Goal: Navigation & Orientation: Find specific page/section

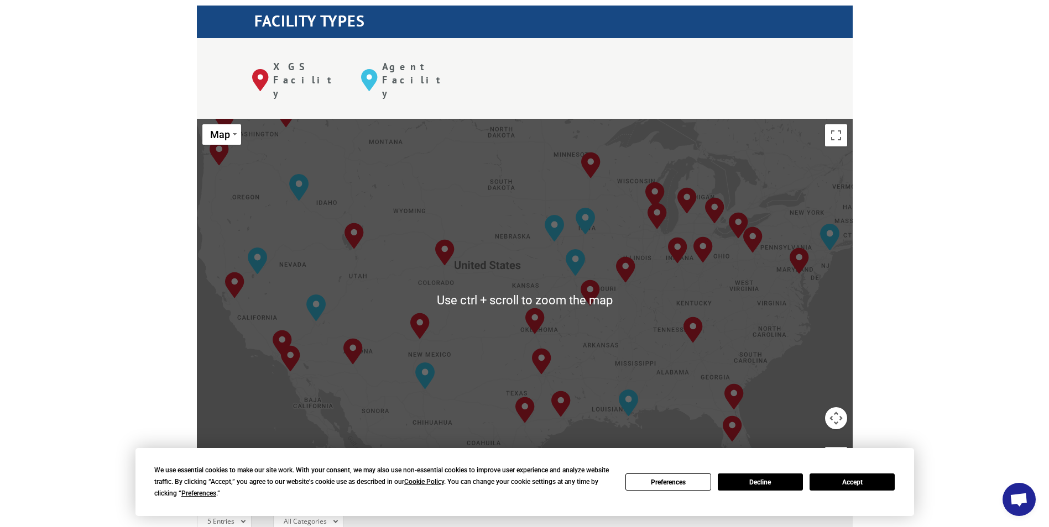
scroll to position [498, 0]
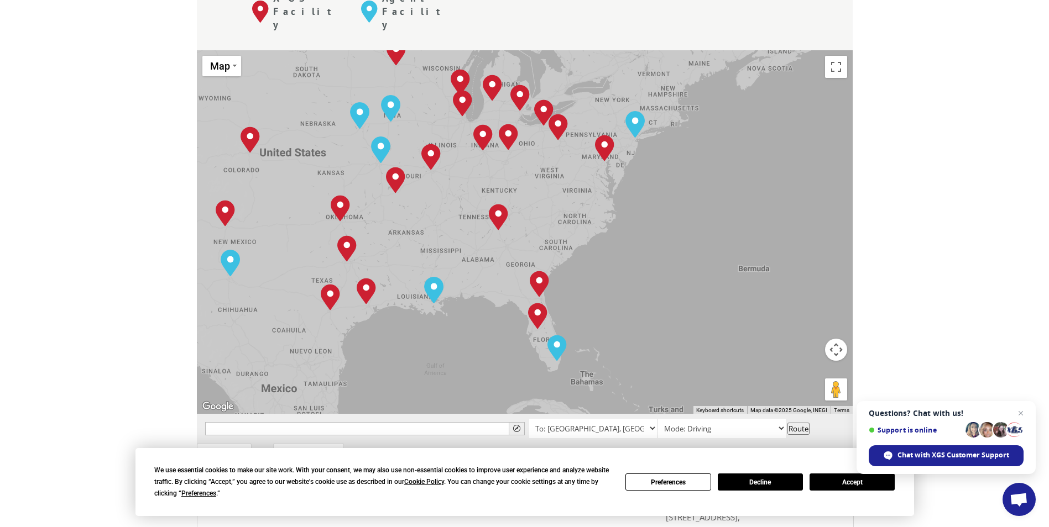
drag, startPoint x: 693, startPoint y: 294, endPoint x: 497, endPoint y: 249, distance: 200.8
click at [497, 249] on div "[GEOGRAPHIC_DATA], [GEOGRAPHIC_DATA] [GEOGRAPHIC_DATA], [GEOGRAPHIC_DATA] [GEOG…" at bounding box center [525, 232] width 656 height 364
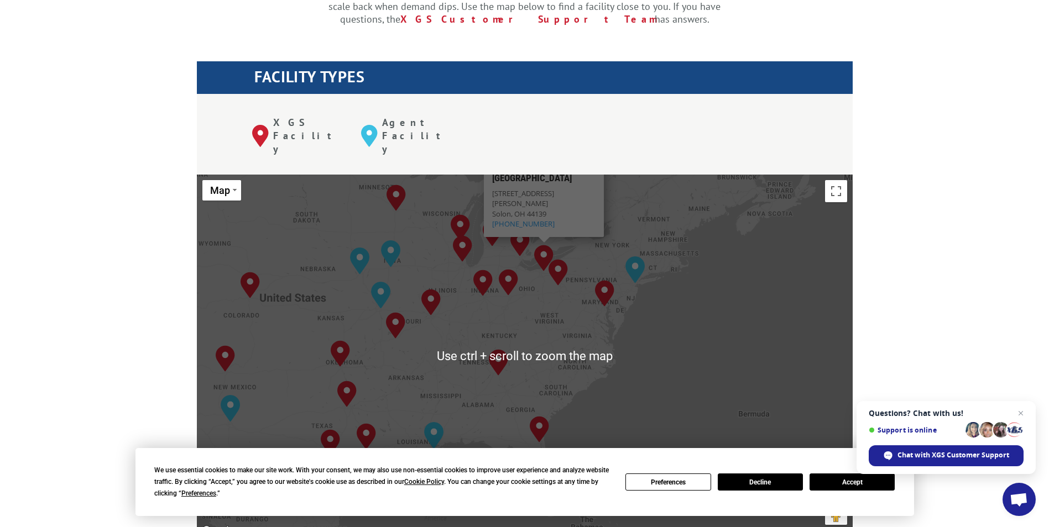
scroll to position [442, 0]
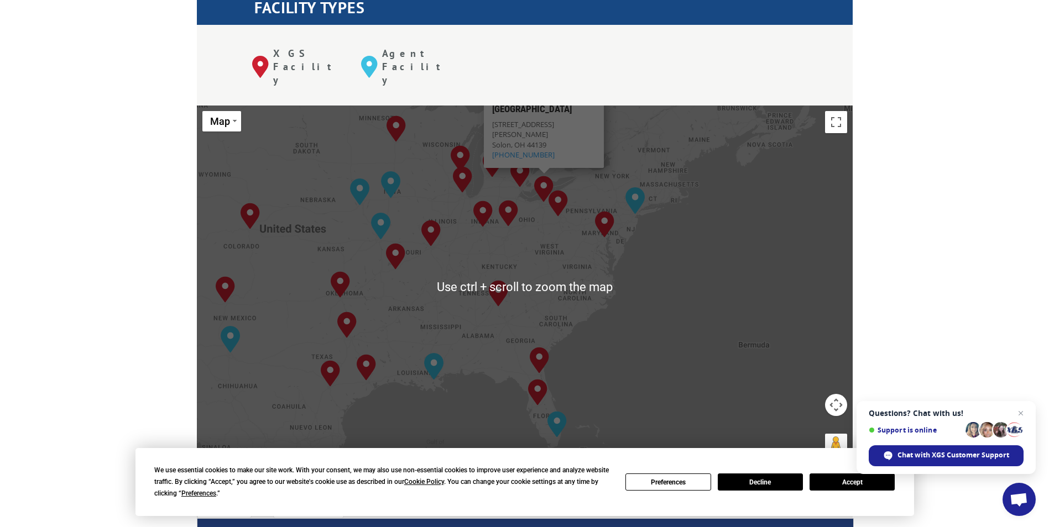
click at [533, 265] on div "[GEOGRAPHIC_DATA], [GEOGRAPHIC_DATA] [GEOGRAPHIC_DATA], [GEOGRAPHIC_DATA] [GEOG…" at bounding box center [525, 288] width 656 height 364
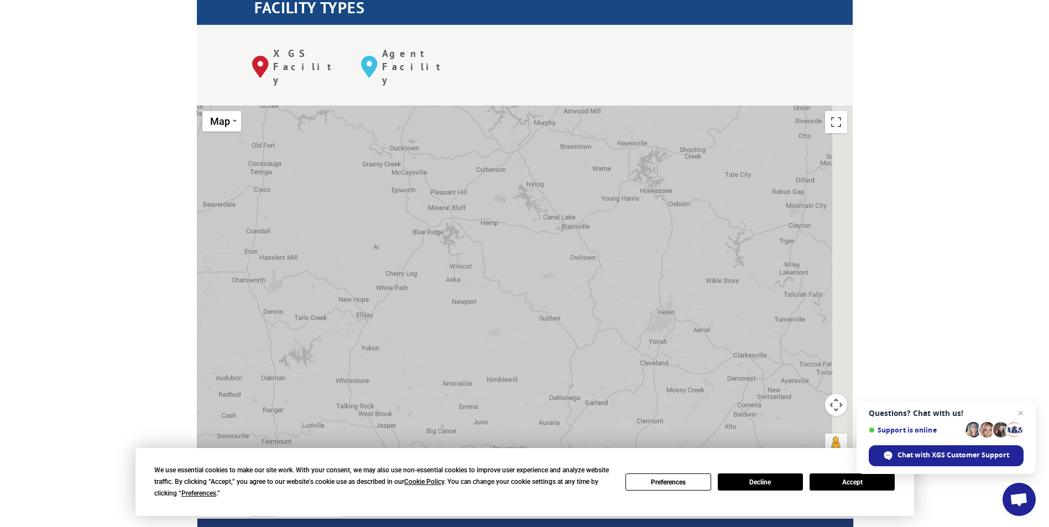
drag, startPoint x: 557, startPoint y: 224, endPoint x: 385, endPoint y: 240, distance: 173.2
click at [385, 240] on div "[GEOGRAPHIC_DATA], [GEOGRAPHIC_DATA] [GEOGRAPHIC_DATA], [GEOGRAPHIC_DATA] [GEOG…" at bounding box center [525, 288] width 656 height 364
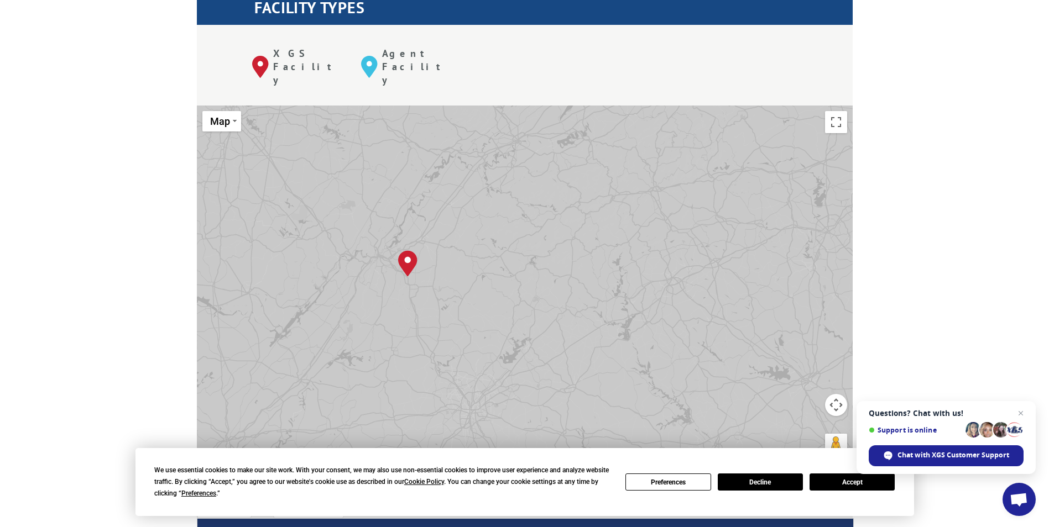
drag, startPoint x: 383, startPoint y: 244, endPoint x: 475, endPoint y: 241, distance: 92.4
click at [475, 241] on div "[GEOGRAPHIC_DATA], [GEOGRAPHIC_DATA] [GEOGRAPHIC_DATA], [GEOGRAPHIC_DATA] [GEOG…" at bounding box center [525, 288] width 656 height 364
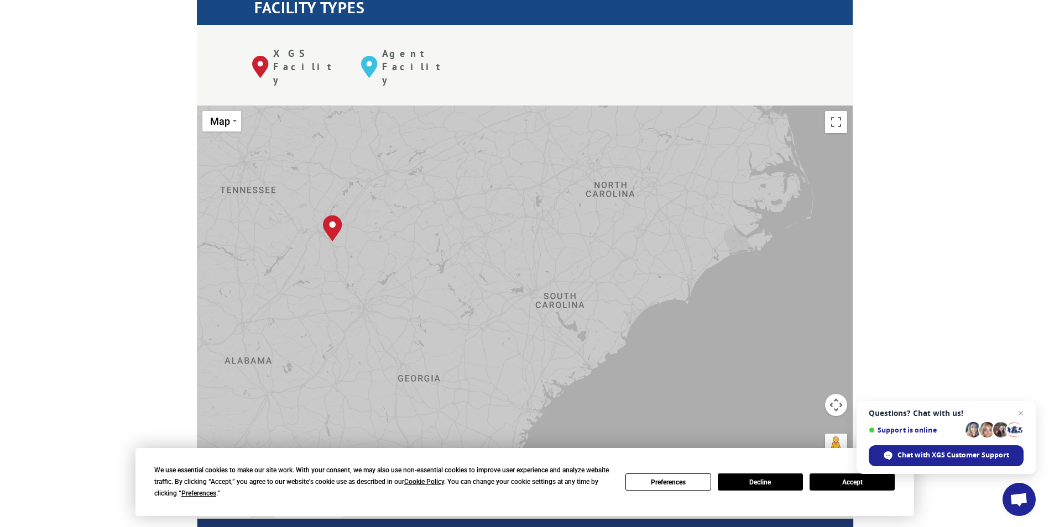
drag, startPoint x: 648, startPoint y: 249, endPoint x: 536, endPoint y: 207, distance: 119.5
click at [536, 207] on div "[GEOGRAPHIC_DATA], [GEOGRAPHIC_DATA] [GEOGRAPHIC_DATA], [GEOGRAPHIC_DATA] [GEOG…" at bounding box center [525, 288] width 656 height 364
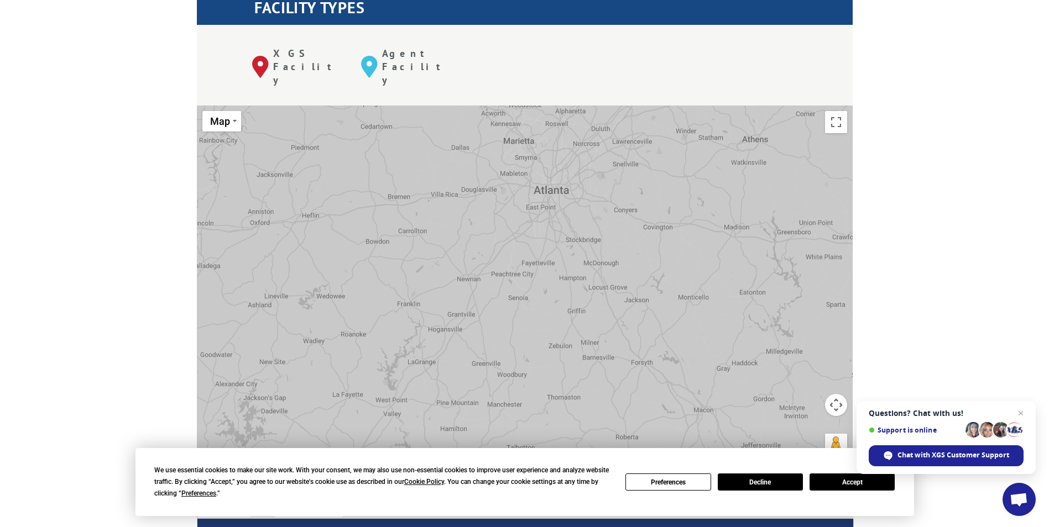
drag, startPoint x: 566, startPoint y: 295, endPoint x: 806, endPoint y: 368, distance: 250.3
click at [806, 368] on div "[GEOGRAPHIC_DATA], [GEOGRAPHIC_DATA] [GEOGRAPHIC_DATA], [GEOGRAPHIC_DATA] [GEOG…" at bounding box center [525, 288] width 656 height 364
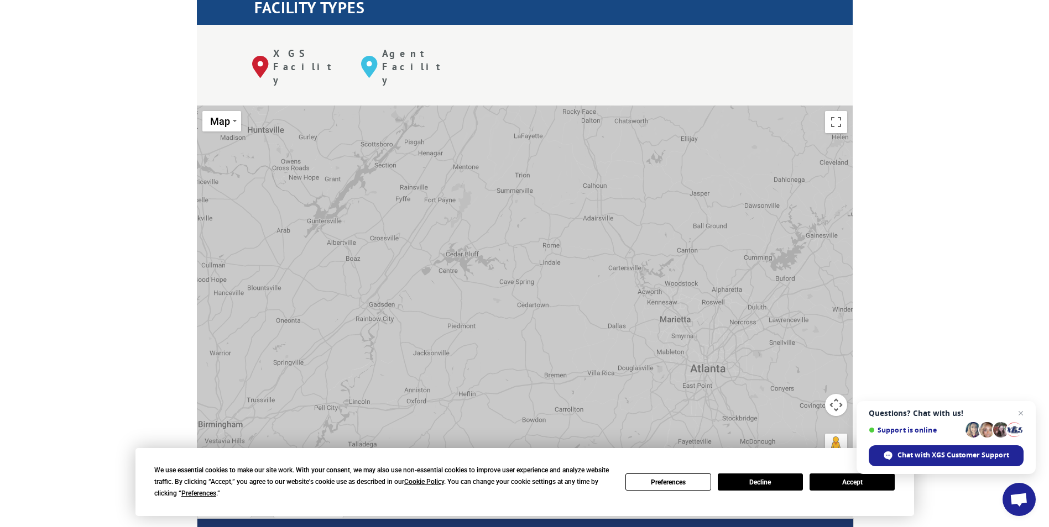
drag, startPoint x: 530, startPoint y: 174, endPoint x: 662, endPoint y: 315, distance: 193.2
click at [662, 315] on div "[GEOGRAPHIC_DATA], [GEOGRAPHIC_DATA] [GEOGRAPHIC_DATA], [GEOGRAPHIC_DATA] [GEOG…" at bounding box center [525, 288] width 656 height 364
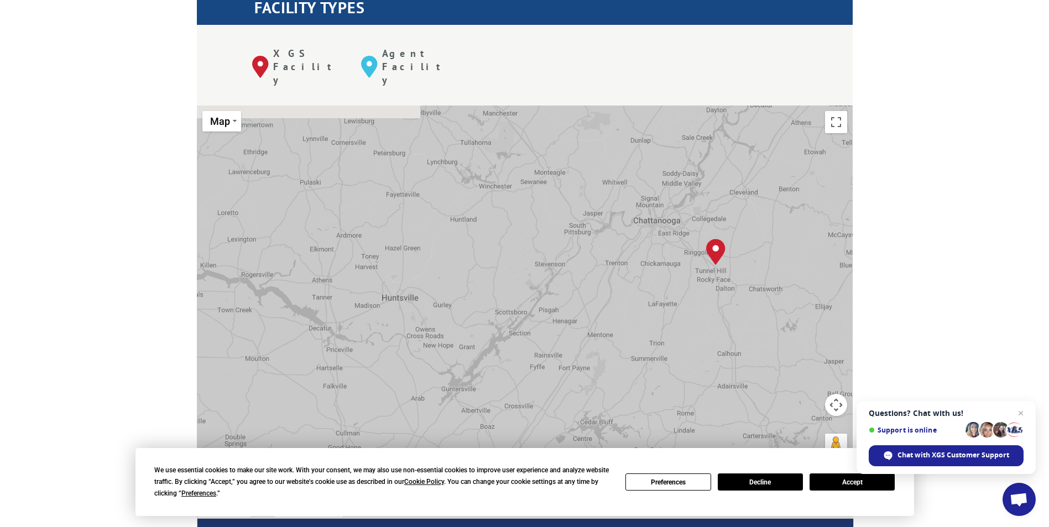
drag, startPoint x: 495, startPoint y: 161, endPoint x: 626, endPoint y: 326, distance: 210.1
click at [626, 326] on div "[GEOGRAPHIC_DATA], [GEOGRAPHIC_DATA] [GEOGRAPHIC_DATA], [GEOGRAPHIC_DATA] [GEOG…" at bounding box center [525, 288] width 656 height 364
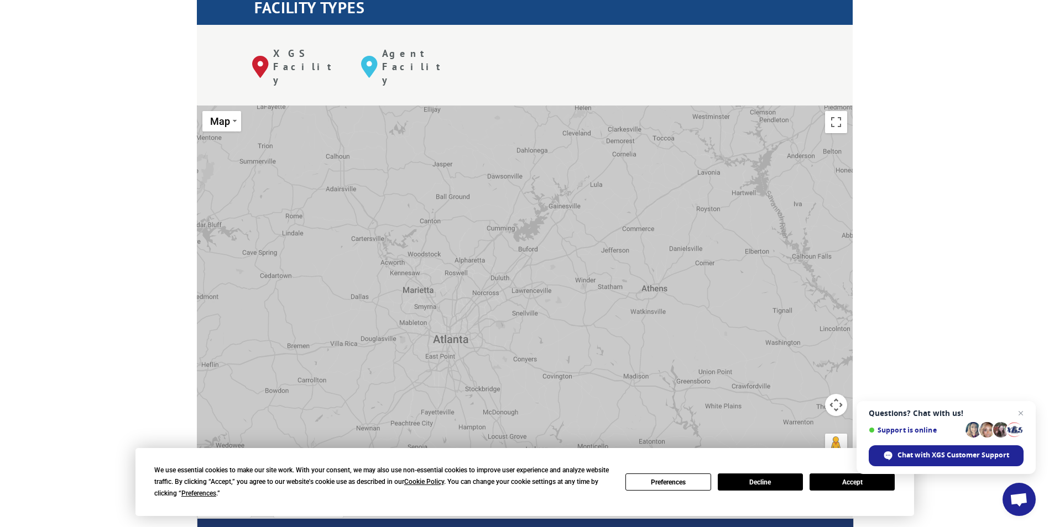
drag, startPoint x: 727, startPoint y: 310, endPoint x: 334, endPoint y: 113, distance: 439.3
click at [334, 113] on div "[GEOGRAPHIC_DATA], [GEOGRAPHIC_DATA] [GEOGRAPHIC_DATA], [GEOGRAPHIC_DATA] [GEOG…" at bounding box center [525, 288] width 656 height 364
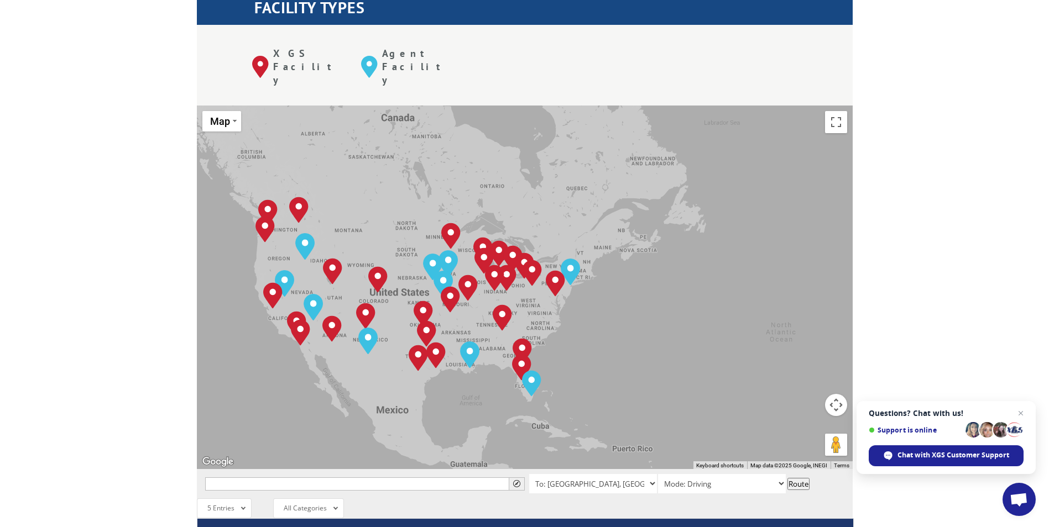
drag, startPoint x: 561, startPoint y: 255, endPoint x: 528, endPoint y: 292, distance: 49.7
click at [528, 292] on div "[GEOGRAPHIC_DATA], [GEOGRAPHIC_DATA] [GEOGRAPHIC_DATA], [GEOGRAPHIC_DATA] [GEOG…" at bounding box center [525, 288] width 656 height 364
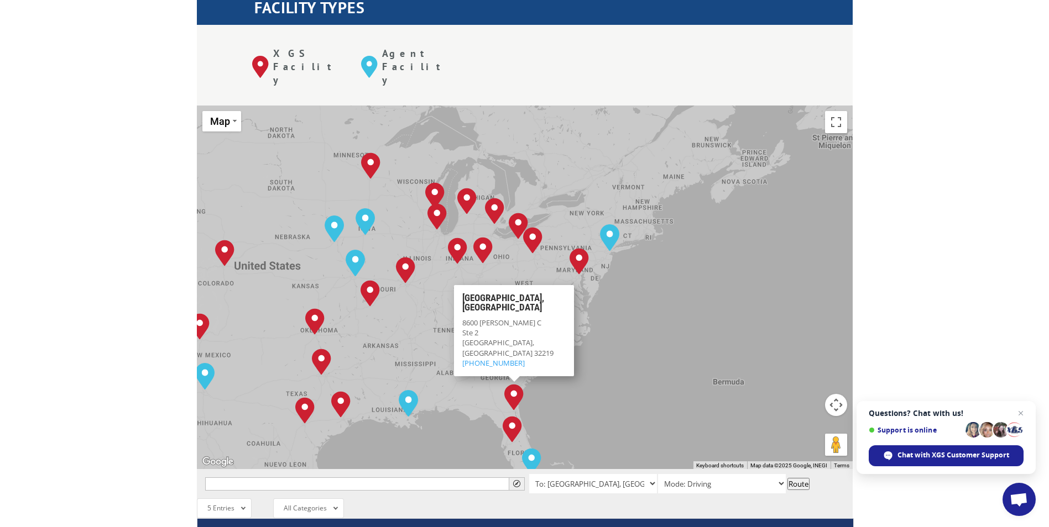
click at [676, 325] on div "[GEOGRAPHIC_DATA], [GEOGRAPHIC_DATA] [GEOGRAPHIC_DATA], [GEOGRAPHIC_DATA] [GEOG…" at bounding box center [525, 288] width 656 height 364
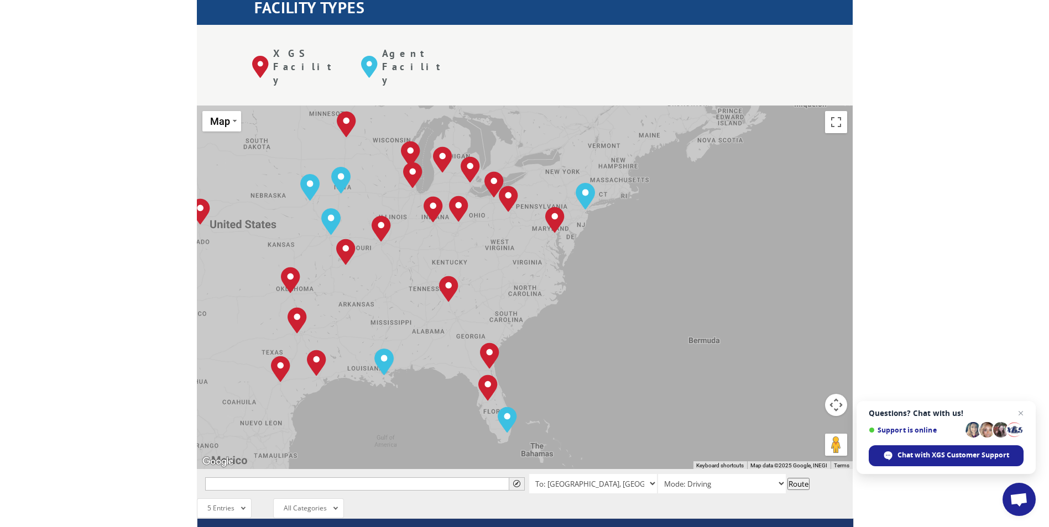
drag, startPoint x: 676, startPoint y: 355, endPoint x: 651, endPoint y: 313, distance: 49.0
click at [651, 313] on div "[GEOGRAPHIC_DATA], [GEOGRAPHIC_DATA] [GEOGRAPHIC_DATA], [GEOGRAPHIC_DATA] [GEOG…" at bounding box center [525, 288] width 656 height 364
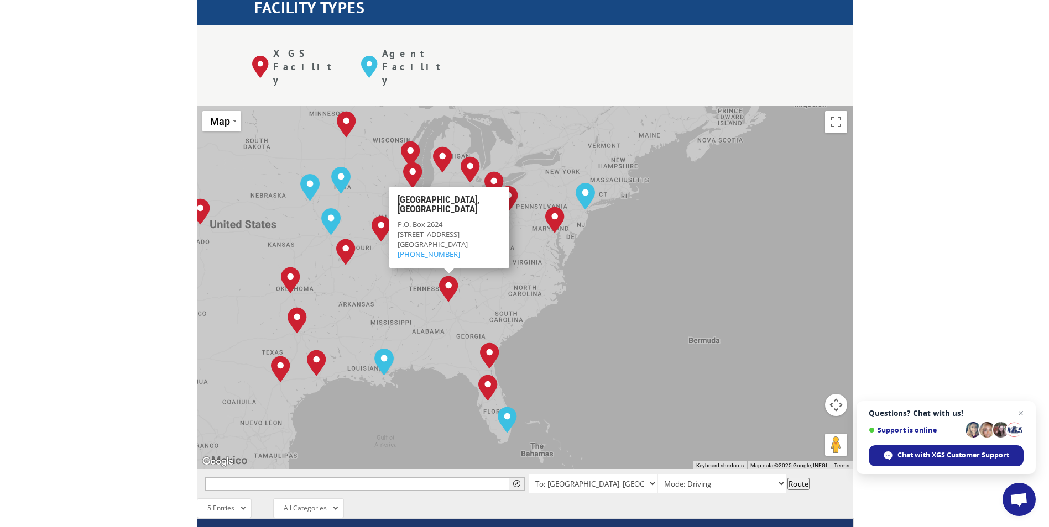
click at [449, 249] on div "[GEOGRAPHIC_DATA], [GEOGRAPHIC_DATA] [GEOGRAPHIC_DATA], [GEOGRAPHIC_DATA] [GEOG…" at bounding box center [525, 288] width 656 height 364
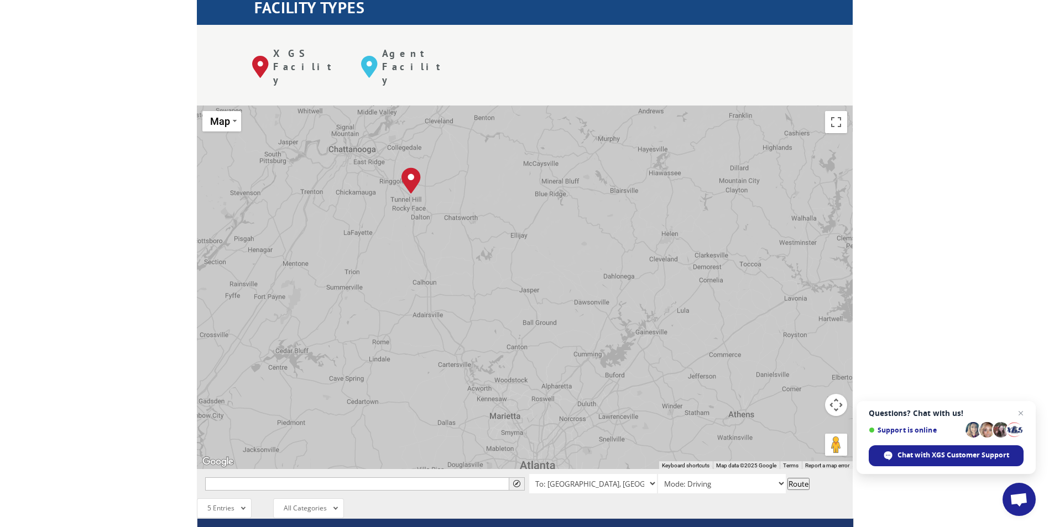
click at [1024, 140] on div "The most powerful map in the flooring industry. Our nationwide network lets you…" at bounding box center [524, 365] width 1049 height 1030
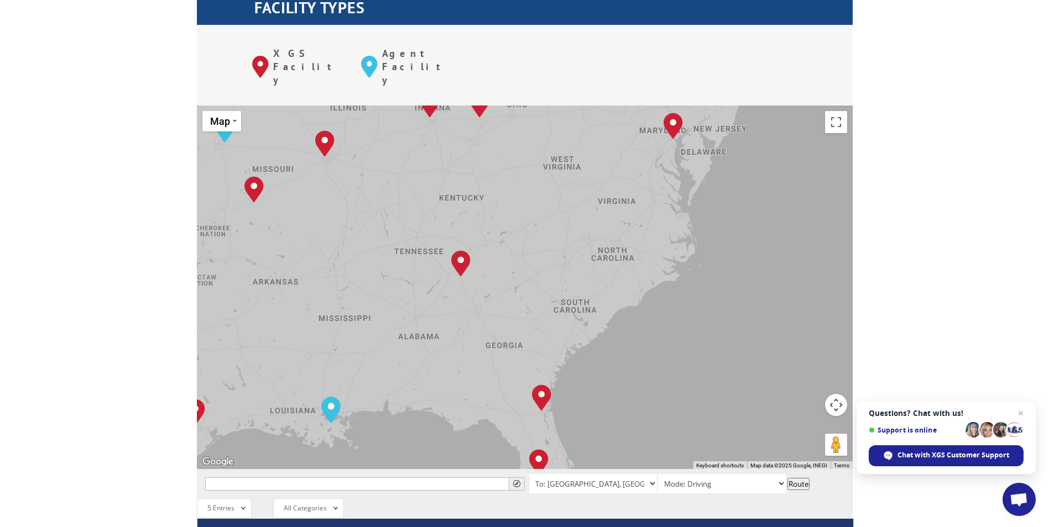
drag, startPoint x: 415, startPoint y: 215, endPoint x: 447, endPoint y: 257, distance: 53.3
click at [447, 257] on div "[GEOGRAPHIC_DATA], [GEOGRAPHIC_DATA] [GEOGRAPHIC_DATA], [GEOGRAPHIC_DATA] [GEOG…" at bounding box center [525, 288] width 656 height 364
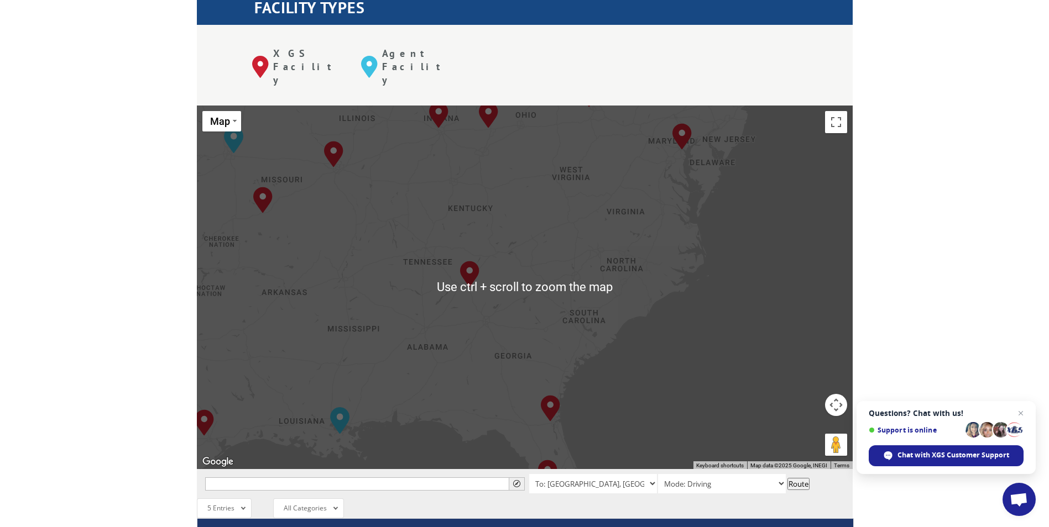
scroll to position [387, 0]
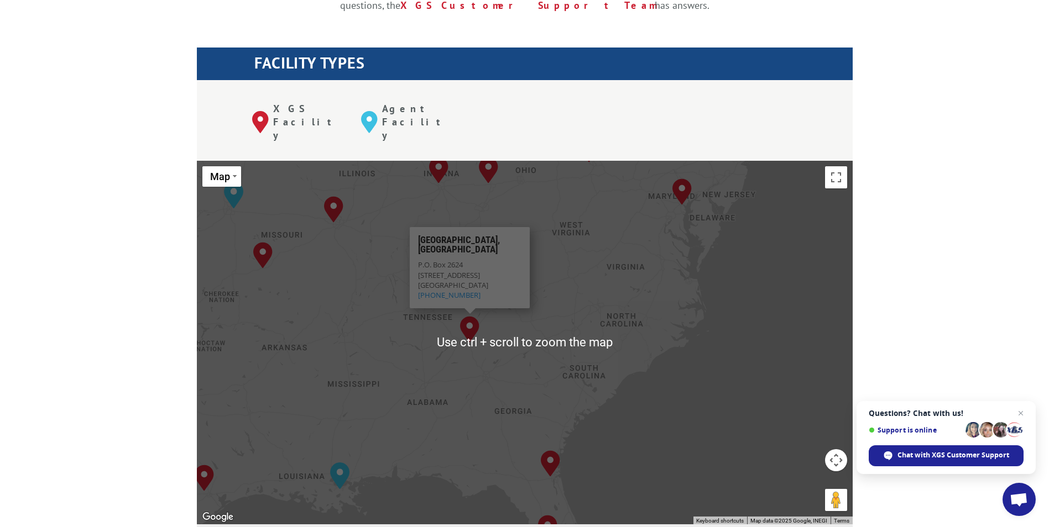
click at [470, 316] on img "Tunnel Hill, GA" at bounding box center [469, 329] width 19 height 27
